Goal: Task Accomplishment & Management: Complete application form

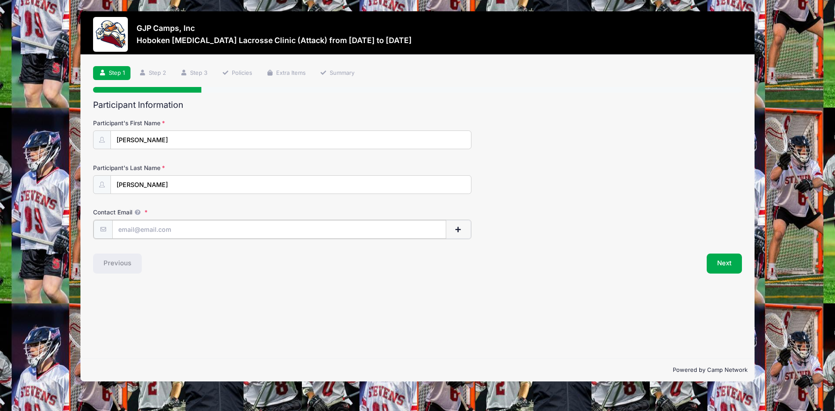
click at [233, 228] on input "Contact Email" at bounding box center [279, 229] width 334 height 19
type input "[EMAIL_ADDRESS][DOMAIN_NAME]"
click at [729, 264] on button "Next" at bounding box center [724, 263] width 35 height 20
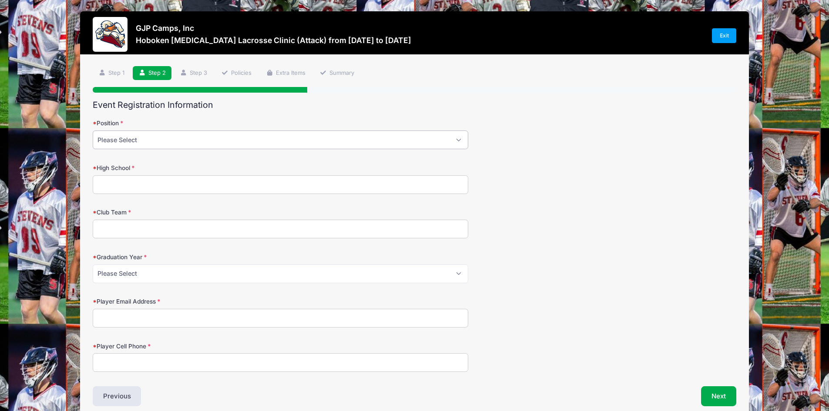
click at [253, 140] on select "Please Select Attack Midfield Defensive Midfield Long Stick Midfield Defense Go…" at bounding box center [280, 140] width 375 height 19
select select "Attack"
click at [93, 131] on select "Please Select Attack Midfield Defensive Midfield Long Stick Midfield Defense Go…" at bounding box center [280, 140] width 375 height 19
click at [226, 187] on input "High School" at bounding box center [280, 184] width 375 height 19
type input "n"
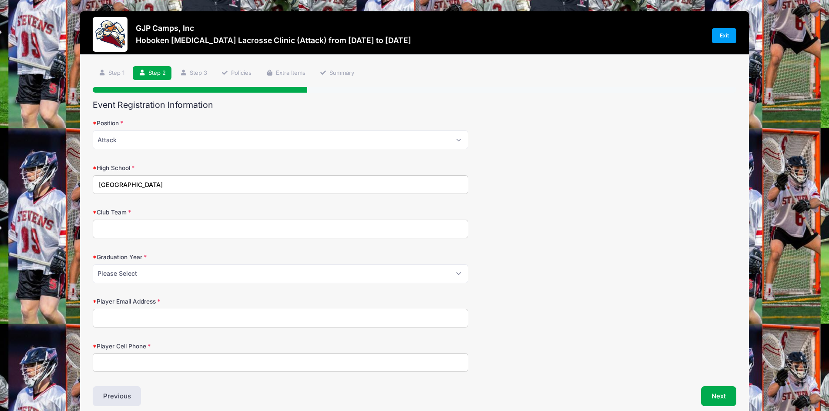
type input "[GEOGRAPHIC_DATA]"
type input "Brotherhood Lacrosse"
click at [273, 270] on select "Please Select 2027 2028 2029" at bounding box center [280, 273] width 375 height 19
select select "2027"
click at [93, 264] on select "Please Select 2027 2028 2029" at bounding box center [280, 273] width 375 height 19
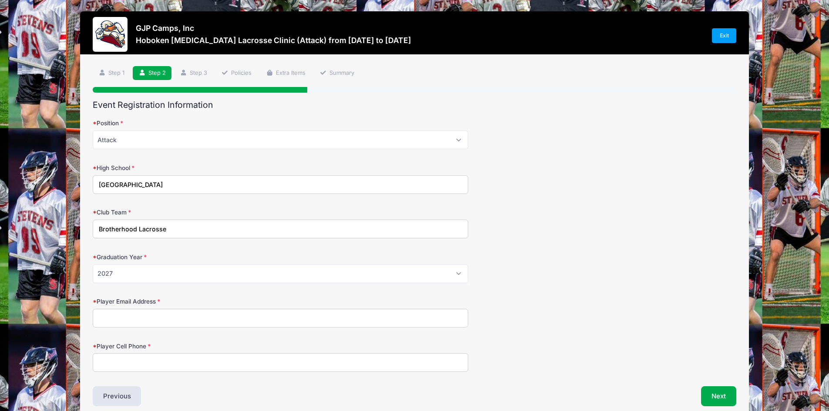
click at [228, 316] on input "Player Email Address" at bounding box center [280, 318] width 375 height 19
type input "[EMAIL_ADDRESS][DOMAIN_NAME]"
type input "[PHONE_NUMBER]"
click at [719, 400] on button "Next" at bounding box center [718, 396] width 35 height 20
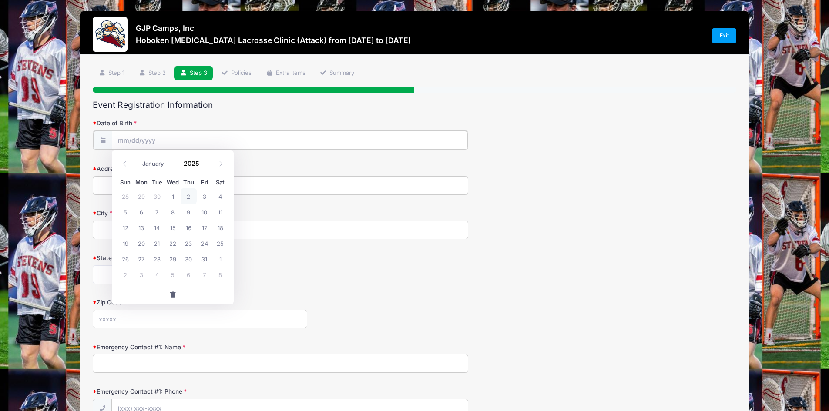
click at [271, 132] on input "Date of Birth" at bounding box center [290, 140] width 356 height 19
click at [127, 140] on input "Date of Birth" at bounding box center [290, 140] width 356 height 19
click at [221, 162] on icon at bounding box center [221, 164] width 6 height 6
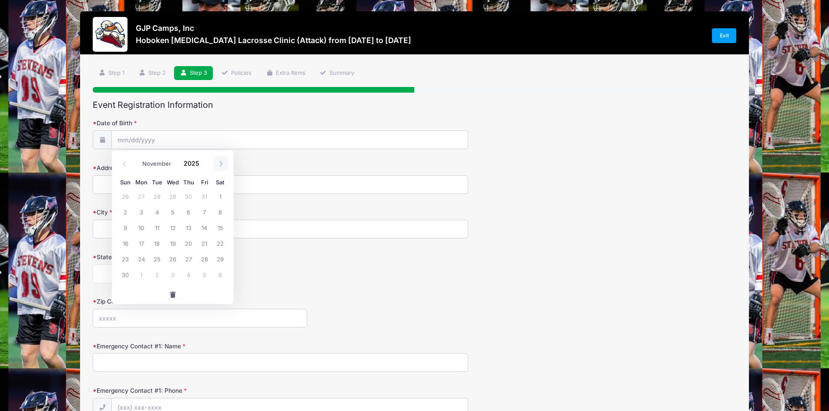
select select "11"
click at [144, 225] on span "15" at bounding box center [142, 228] width 16 height 16
type input "[DATE]"
click at [171, 138] on input "[DATE]" at bounding box center [290, 140] width 356 height 19
click at [202, 160] on span at bounding box center [204, 160] width 6 height 7
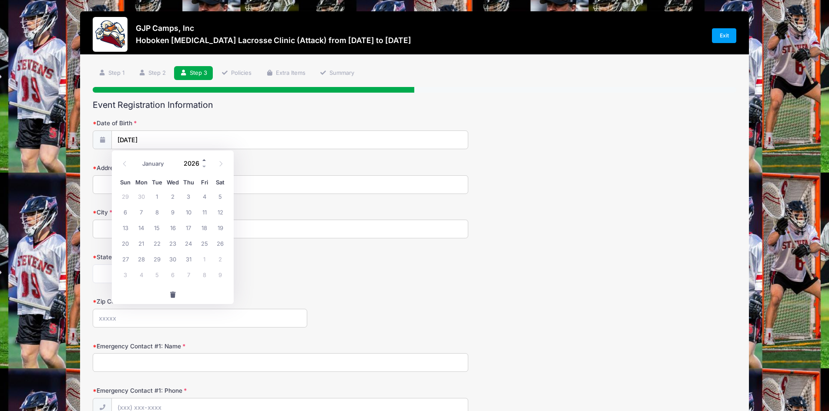
click at [202, 160] on span at bounding box center [204, 160] width 6 height 7
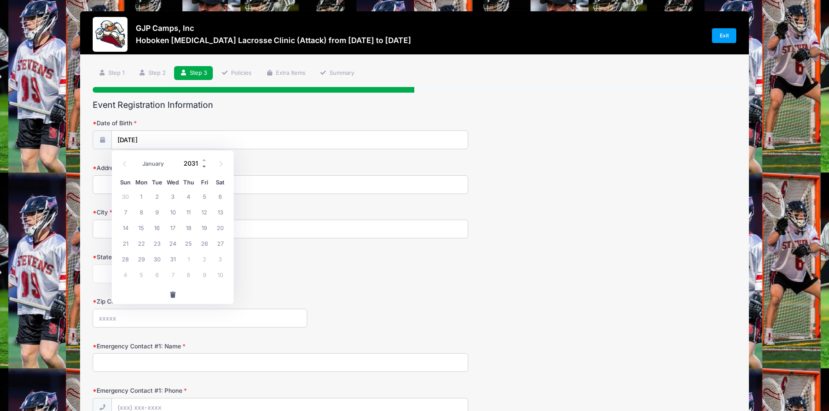
click at [204, 167] on span at bounding box center [204, 166] width 6 height 7
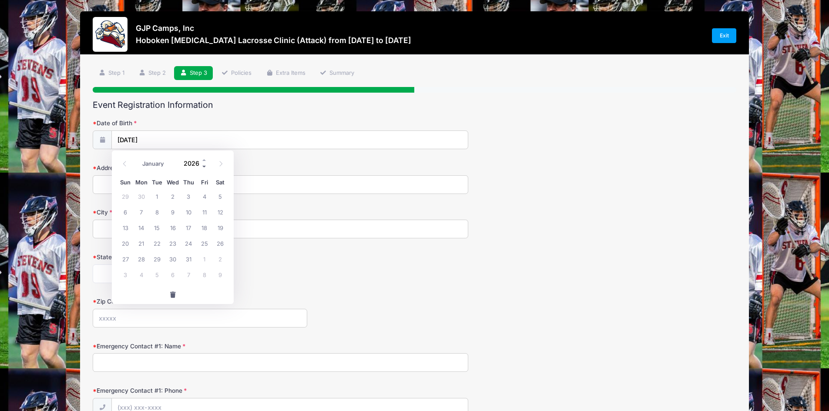
click at [204, 167] on span at bounding box center [204, 166] width 6 height 7
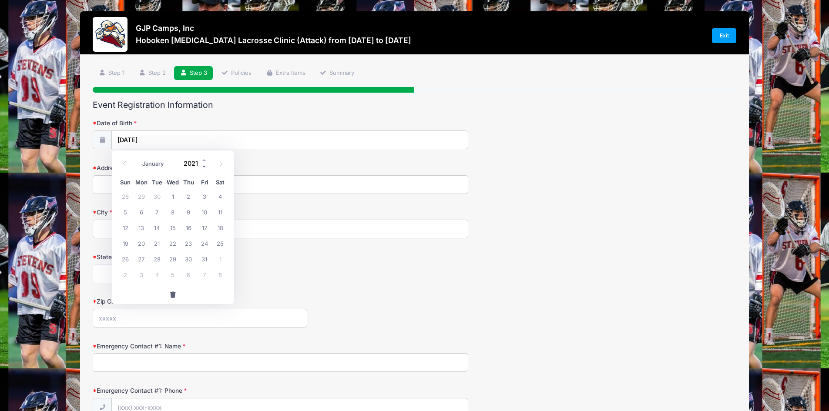
click at [204, 167] on span at bounding box center [204, 166] width 6 height 7
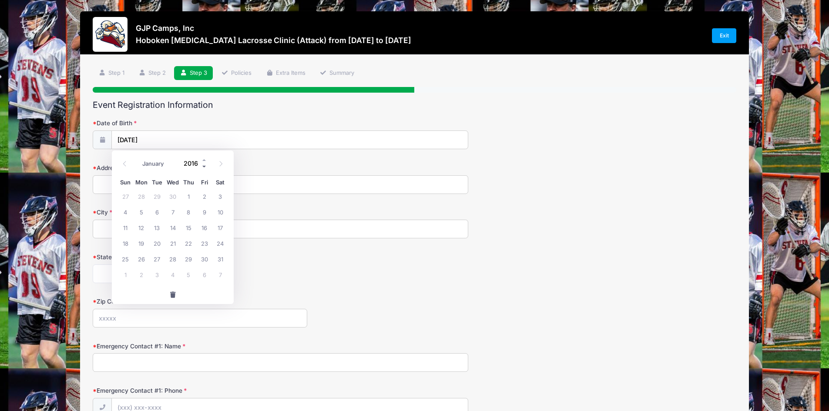
click at [204, 167] on span at bounding box center [204, 166] width 6 height 7
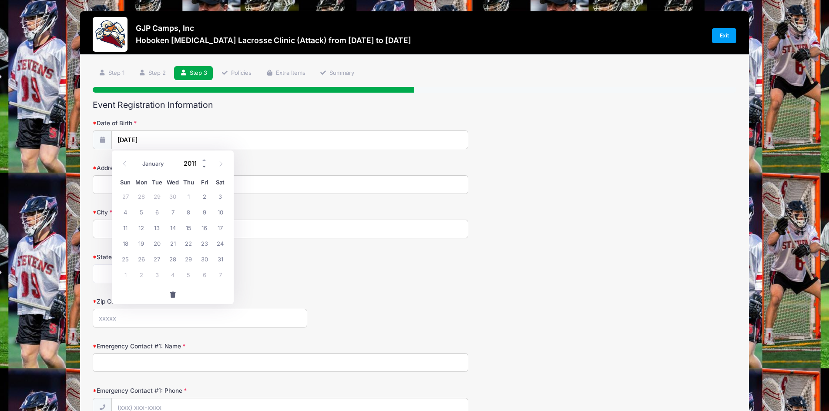
click at [204, 167] on span at bounding box center [204, 166] width 6 height 7
type input "2008"
click at [268, 270] on div "[US_STATE] [US_STATE] [US_STATE] [US_STATE] [US_STATE] Armed Forces Africa Arme…" at bounding box center [280, 273] width 375 height 19
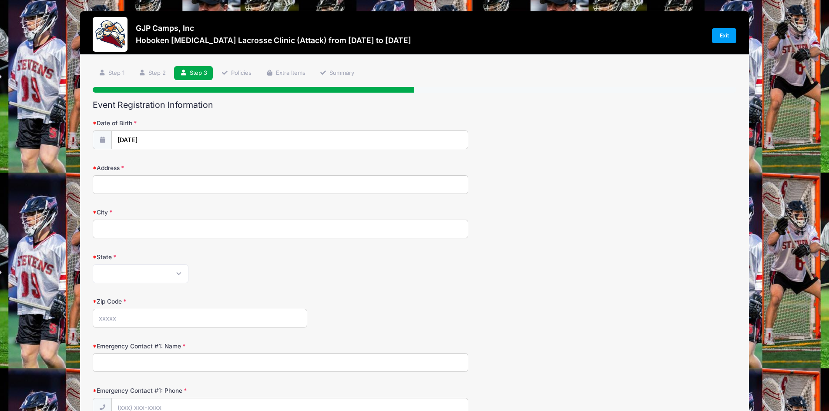
click at [140, 187] on input "Address" at bounding box center [280, 184] width 375 height 19
type input "[STREET_ADDRESS][PERSON_NAME]"
type input "Allendale"
select select "NJ"
type input "07401"
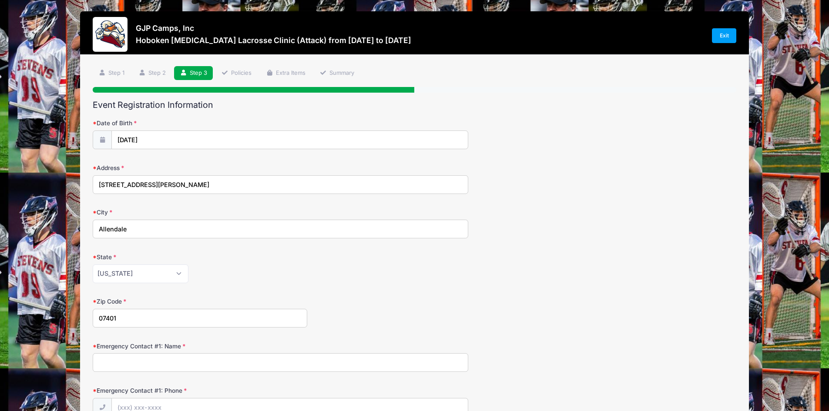
click at [196, 364] on input "Emergency Contact #1: Name" at bounding box center [280, 362] width 375 height 19
type input "[PERSON_NAME]"
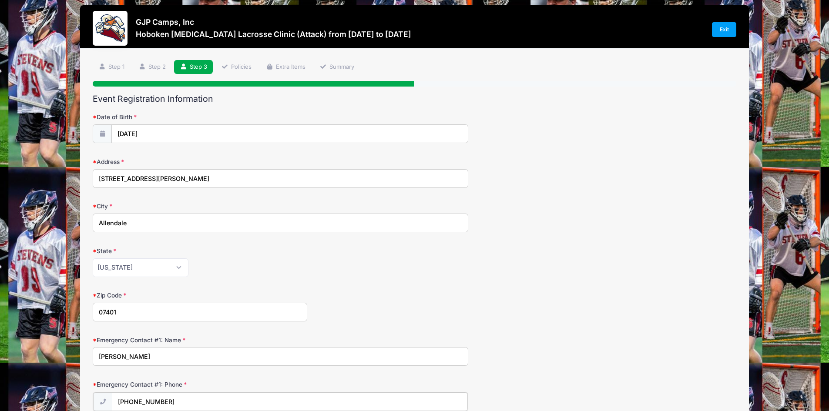
type input "[PHONE_NUMBER]"
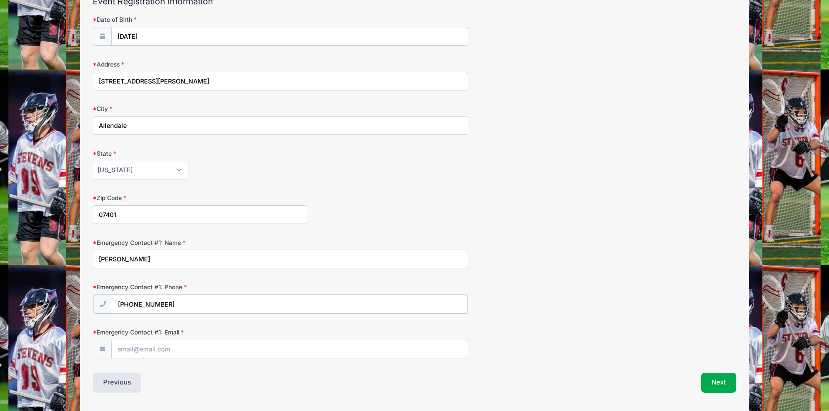
scroll to position [131, 0]
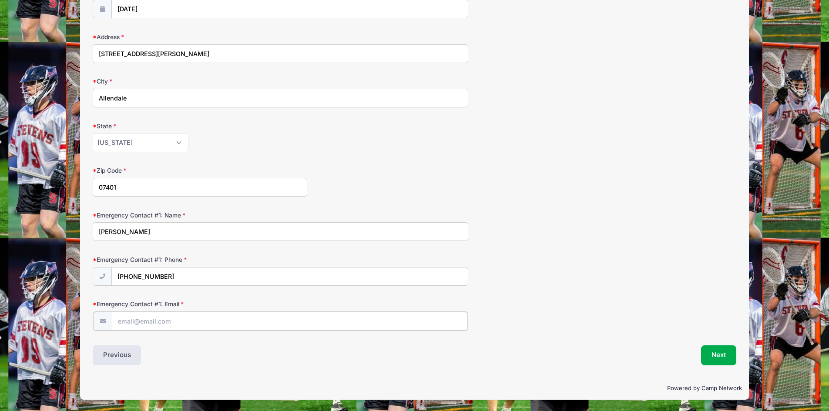
click at [172, 322] on input "Emergency Contact #1: Email" at bounding box center [290, 321] width 356 height 19
type input "f"
type input "[EMAIL_ADDRESS][DOMAIN_NAME]"
click at [724, 363] on button "Next" at bounding box center [718, 355] width 35 height 20
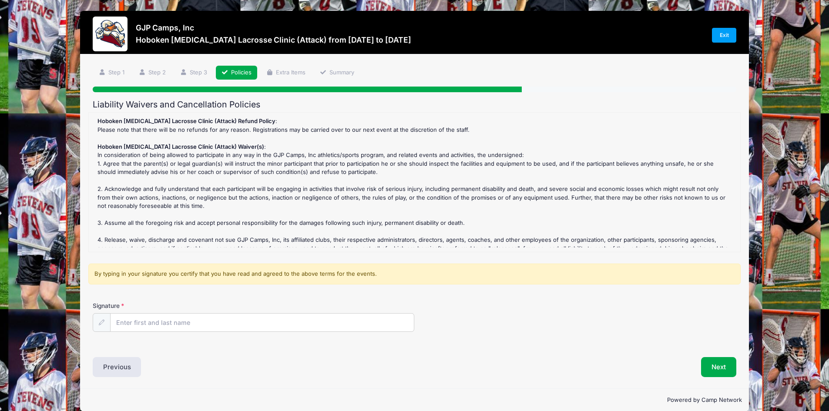
scroll to position [0, 0]
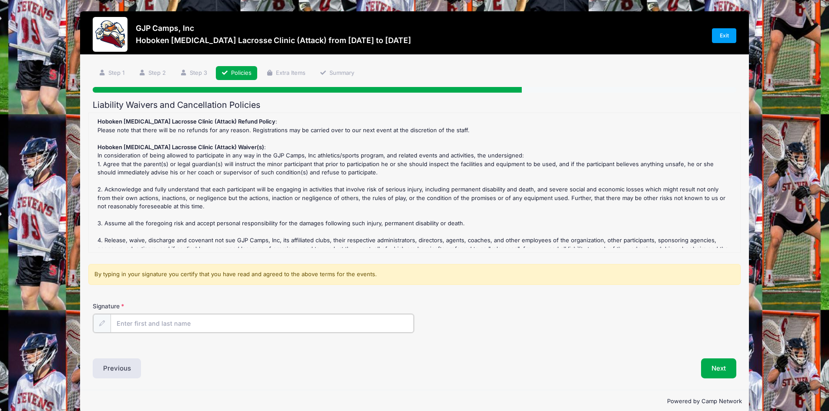
click at [307, 329] on input "Signature" at bounding box center [262, 323] width 304 height 19
click at [308, 325] on input "Signature" at bounding box center [262, 323] width 304 height 19
type input "[PERSON_NAME]"
click at [706, 366] on button "Next" at bounding box center [718, 368] width 35 height 20
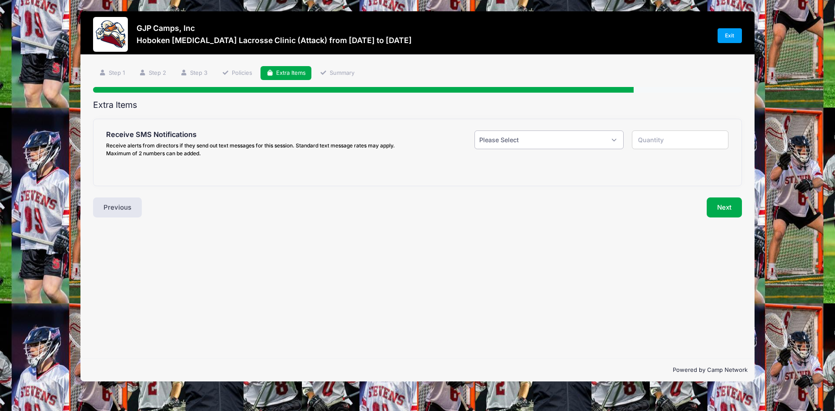
click at [546, 140] on select "Please Select Yes ($0.00) No" at bounding box center [549, 140] width 149 height 19
select select "1"
click at [475, 131] on select "Please Select Yes ($0.00) No" at bounding box center [549, 140] width 149 height 19
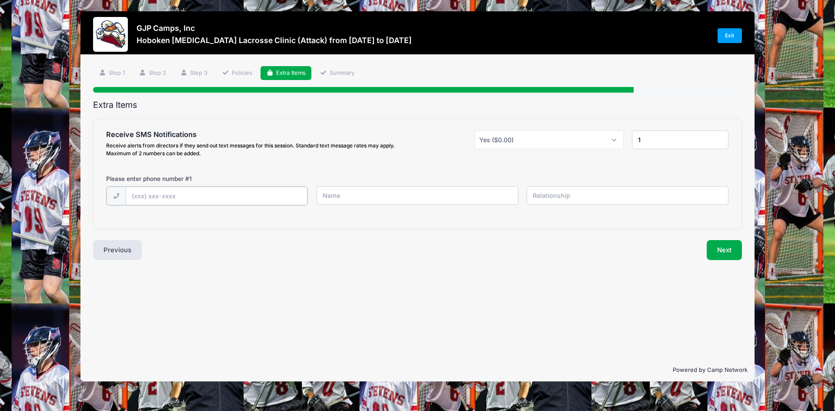
click at [291, 192] on input "text" at bounding box center [217, 196] width 182 height 19
click at [693, 138] on input "1" at bounding box center [680, 140] width 97 height 19
type input "2"
click at [718, 138] on input "2" at bounding box center [680, 140] width 97 height 19
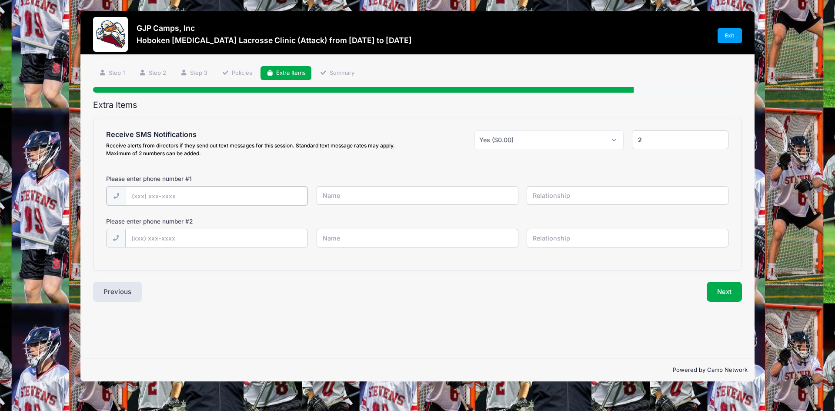
click at [223, 200] on input "text" at bounding box center [217, 196] width 182 height 19
type input "[PHONE_NUMBER]"
click at [204, 244] on input "text" at bounding box center [217, 237] width 182 height 19
type input "[PHONE_NUMBER]"
click at [412, 196] on input "text" at bounding box center [418, 195] width 202 height 19
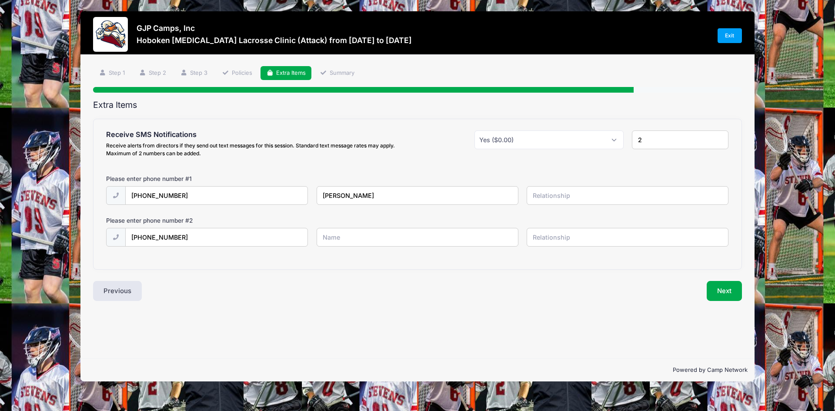
type input "[PERSON_NAME]"
type input "Mother"
type input "[PERSON_NAME]"
type input "Player"
click at [676, 135] on input "2" at bounding box center [680, 140] width 97 height 19
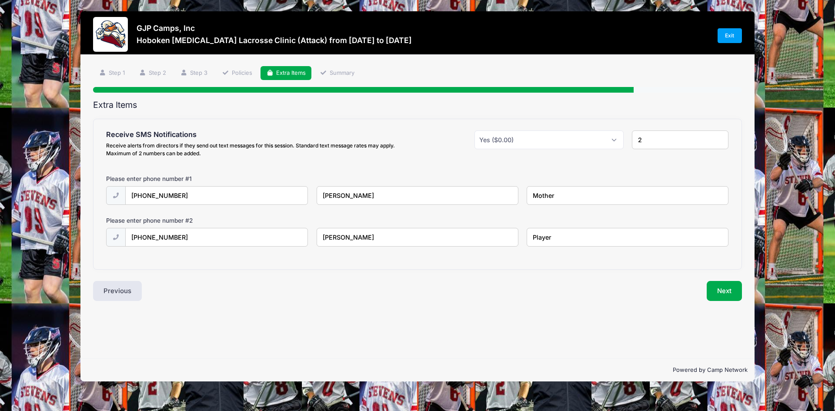
click at [719, 137] on input "2" at bounding box center [680, 140] width 97 height 19
click at [719, 139] on input "2" at bounding box center [680, 140] width 97 height 19
click at [720, 137] on input "2" at bounding box center [680, 140] width 97 height 19
click at [719, 137] on input "2" at bounding box center [680, 140] width 97 height 19
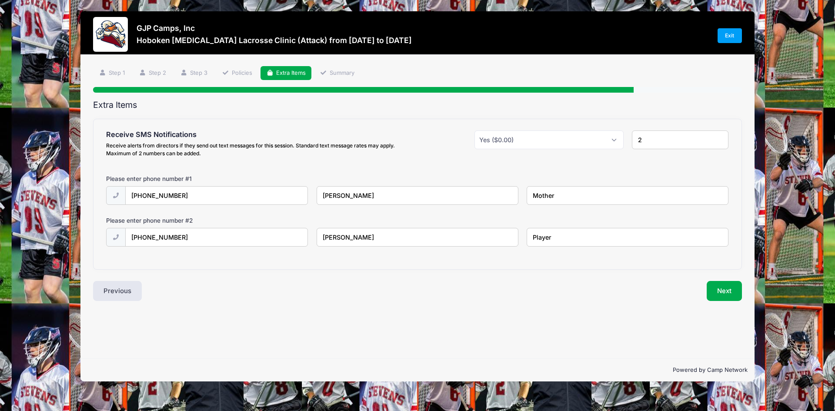
drag, startPoint x: 686, startPoint y: 250, endPoint x: 697, endPoint y: 278, distance: 30.3
click at [688, 253] on div "[PHONE_NUMBER] [PERSON_NAME] Player" at bounding box center [417, 243] width 631 height 30
click at [729, 294] on button "Next" at bounding box center [724, 291] width 35 height 20
